Goal: Task Accomplishment & Management: Use online tool/utility

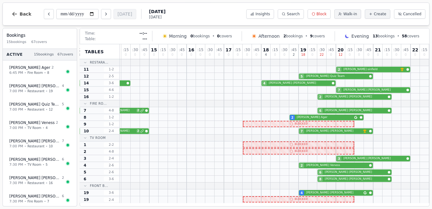
scroll to position [62, 0]
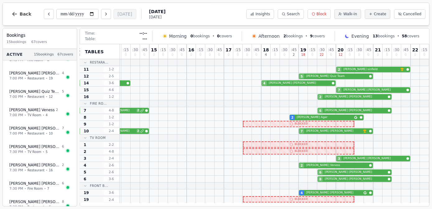
scroll to position [71, 0]
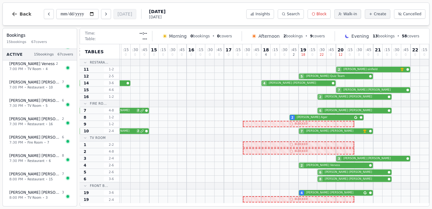
scroll to position [127, 0]
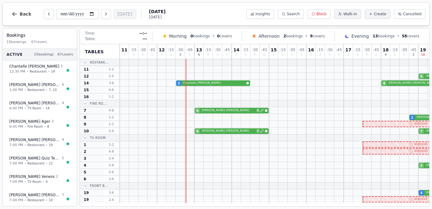
scroll to position [0, 124]
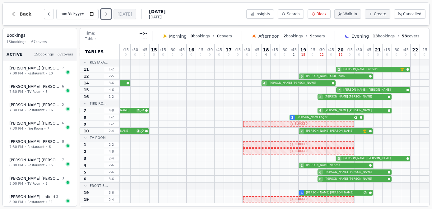
click at [104, 15] on button "Next day" at bounding box center [106, 14] width 10 height 10
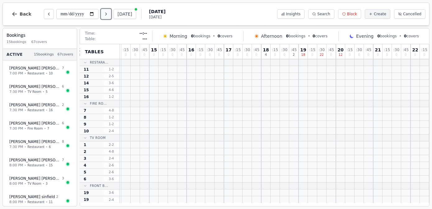
scroll to position [0, 0]
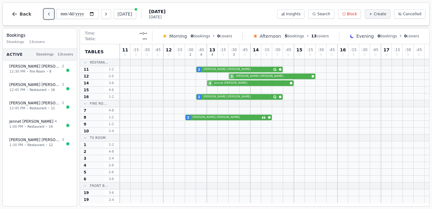
click at [49, 15] on button "Previous day" at bounding box center [49, 14] width 10 height 10
type input "**********"
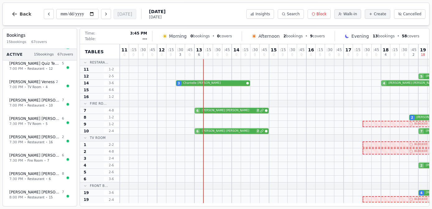
scroll to position [1, 124]
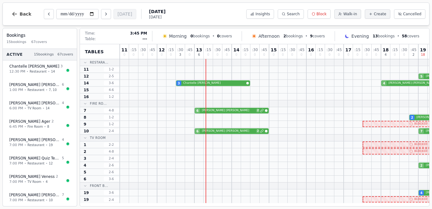
scroll to position [1, 124]
